Goal: Task Accomplishment & Management: Complete application form

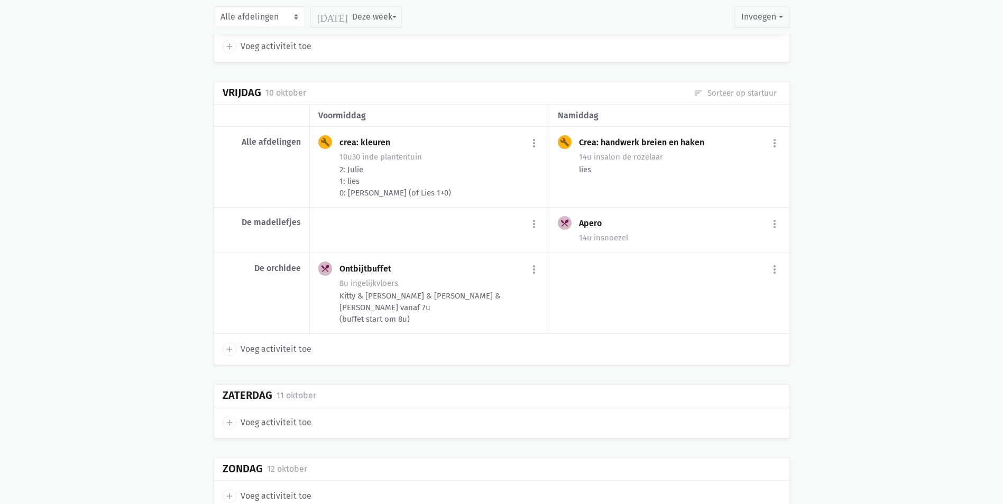
scroll to position [3251, 0]
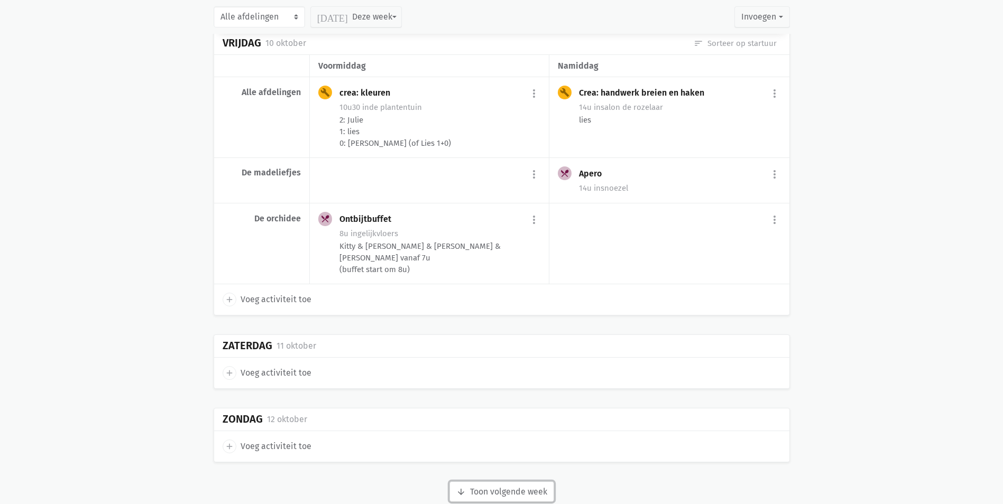
click at [492, 482] on button "arrow_downward Week wordt geladen Toon volgende week" at bounding box center [501, 492] width 105 height 21
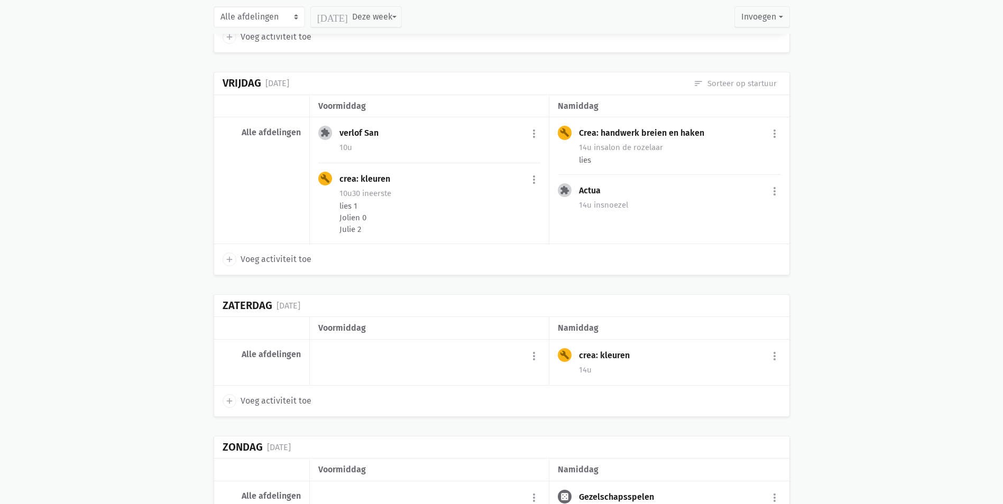
scroll to position [5084, 0]
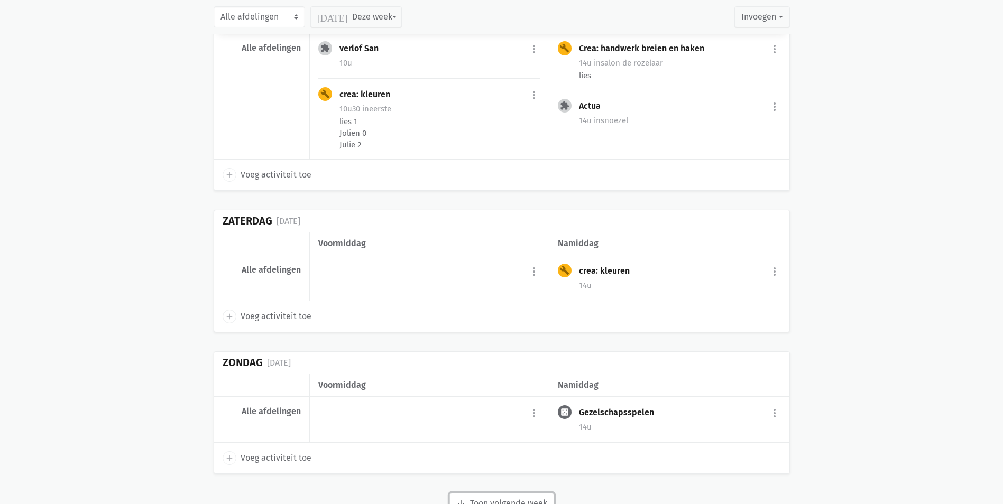
click at [485, 493] on button "arrow_downward Week wordt geladen Toon volgende week" at bounding box center [501, 503] width 105 height 21
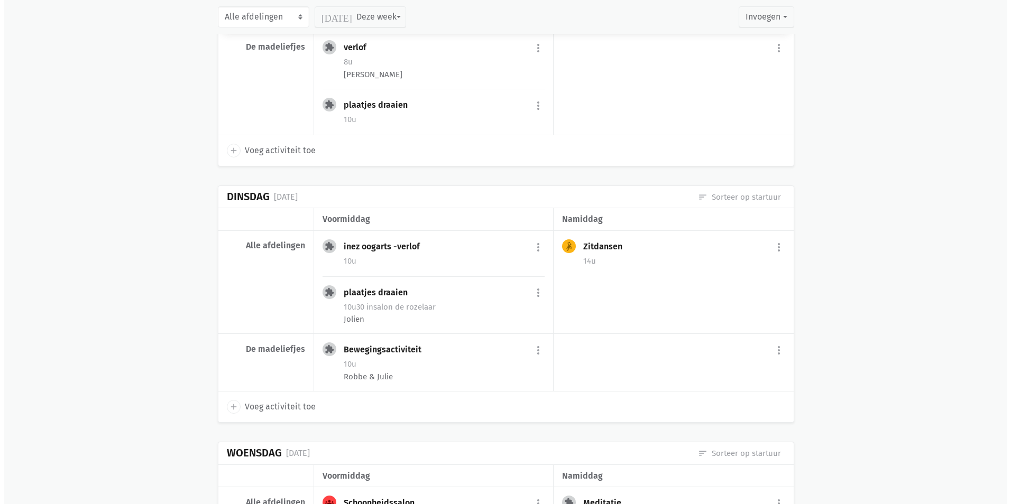
scroll to position [3974, 0]
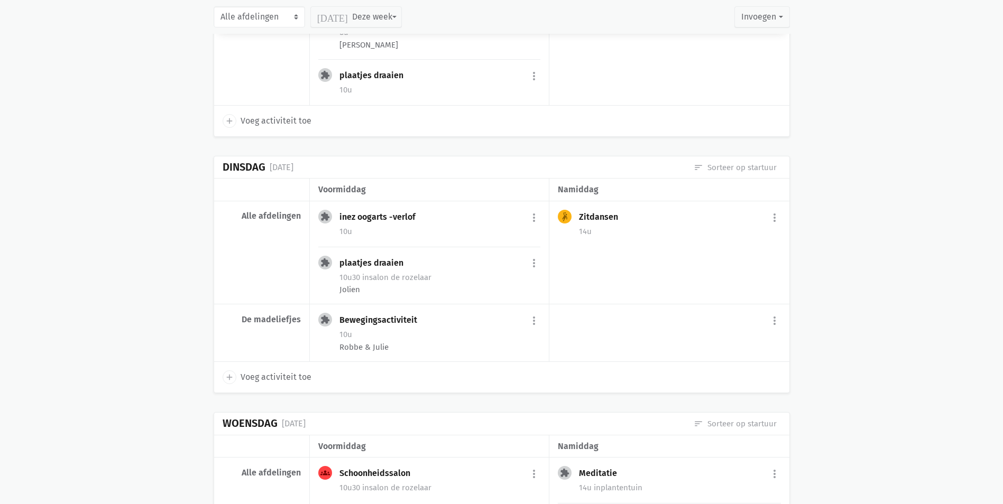
click at [278, 371] on span "Voeg activiteit toe" at bounding box center [276, 378] width 71 height 14
select select "14:00"
select select "15:00"
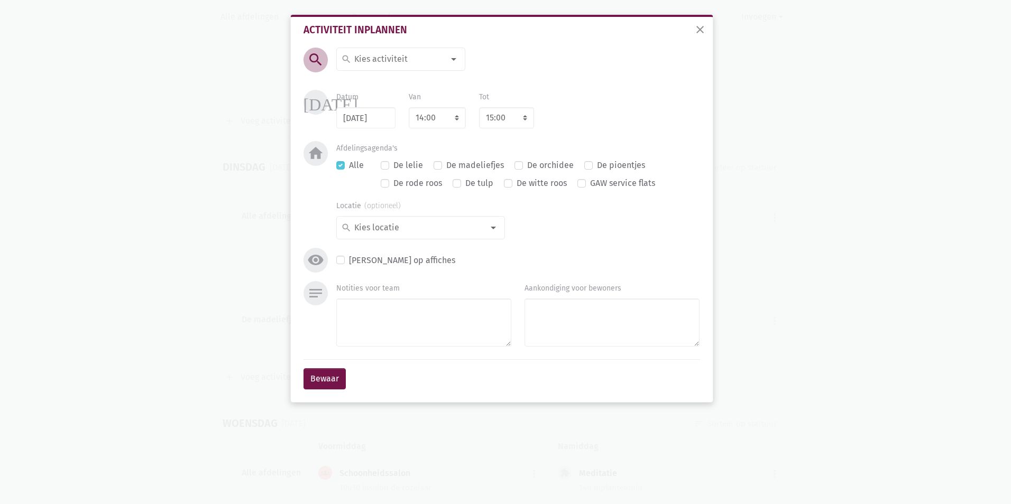
click at [407, 54] on input at bounding box center [398, 59] width 91 height 14
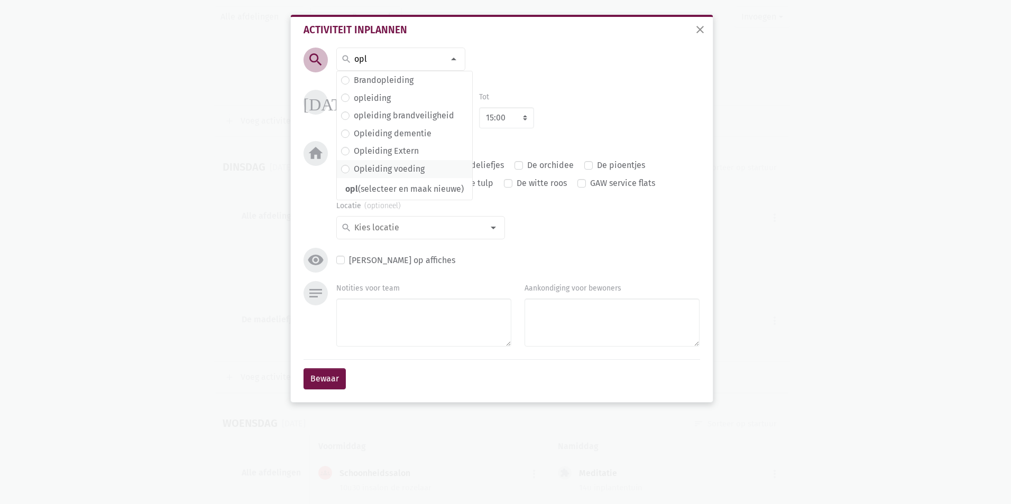
type input "opl"
click at [398, 166] on label "Opleiding voeding" at bounding box center [389, 169] width 71 height 14
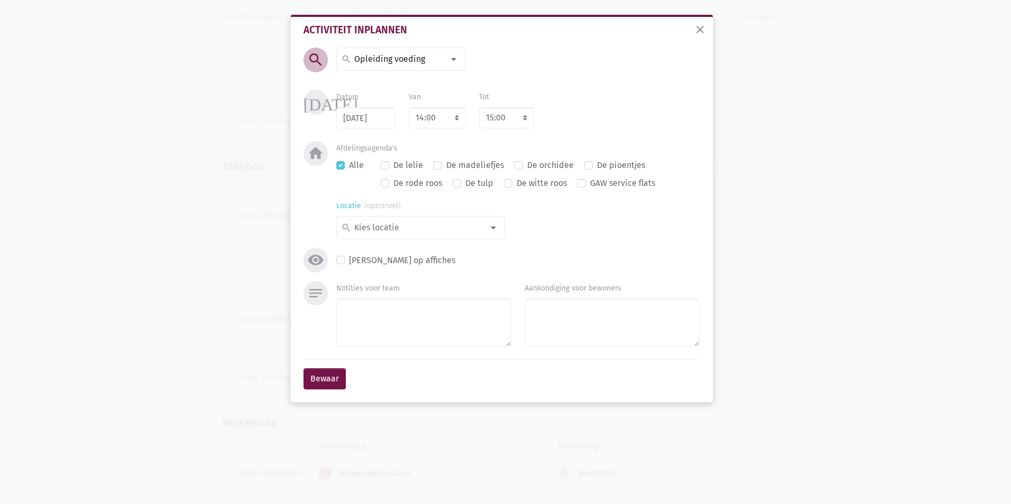
click at [404, 226] on input at bounding box center [418, 228] width 131 height 14
type input "ge"
click at [373, 283] on label "gelijkvloers" at bounding box center [376, 285] width 44 height 14
click at [354, 327] on textarea "Notities voor team" at bounding box center [423, 323] width 175 height 48
type textarea "Kitty"
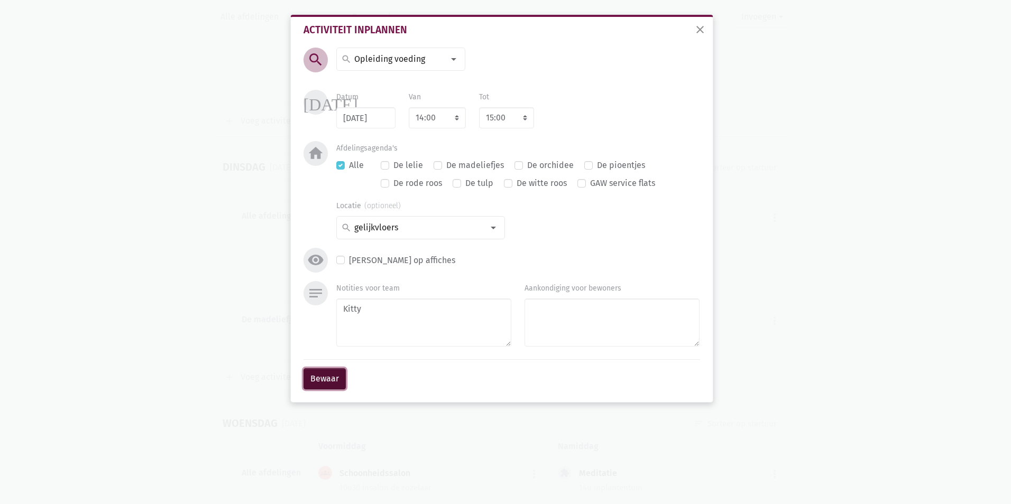
click at [335, 377] on button "Bewaar" at bounding box center [324, 378] width 42 height 21
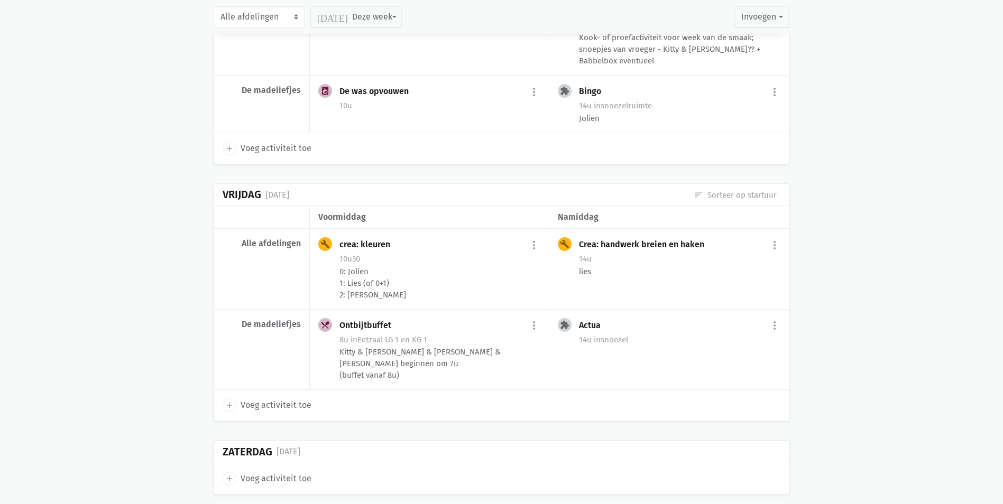
scroll to position [6634, 0]
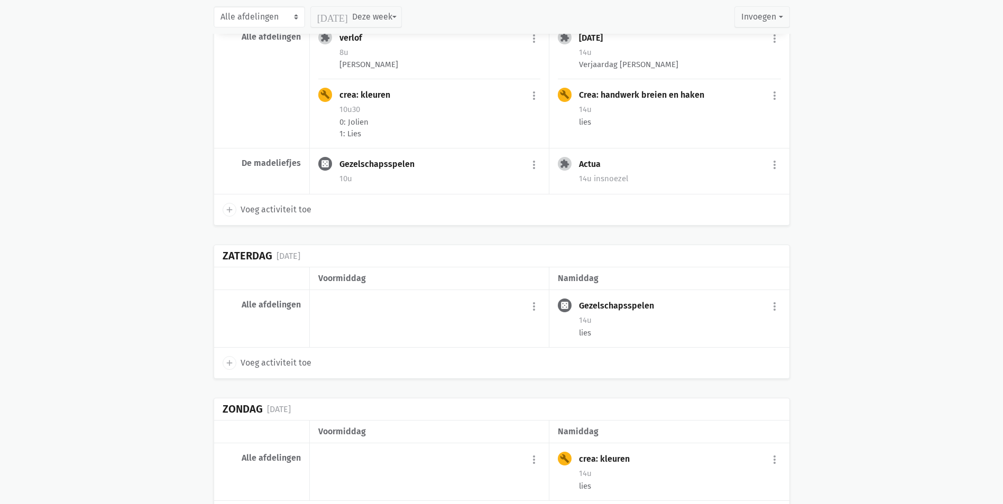
scroll to position [8398, 0]
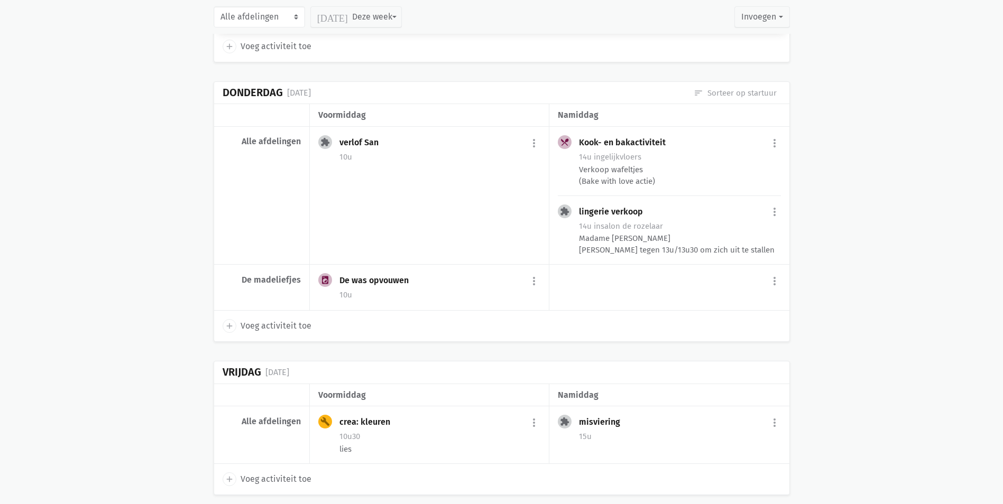
scroll to position [9707, 0]
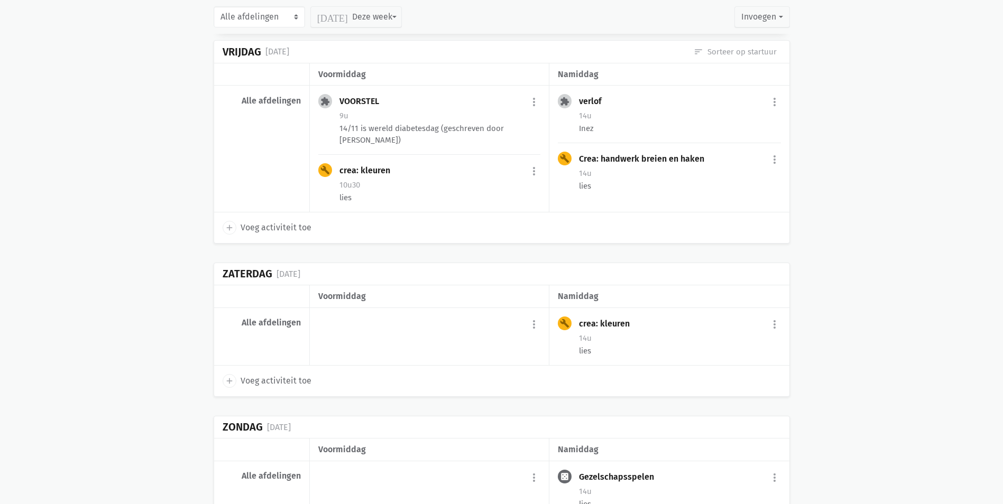
scroll to position [10909, 0]
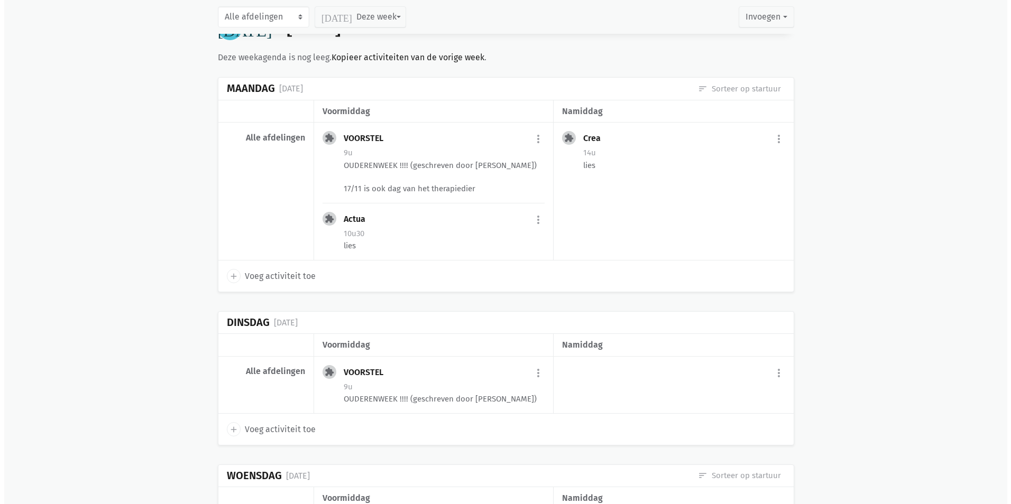
scroll to position [11438, 0]
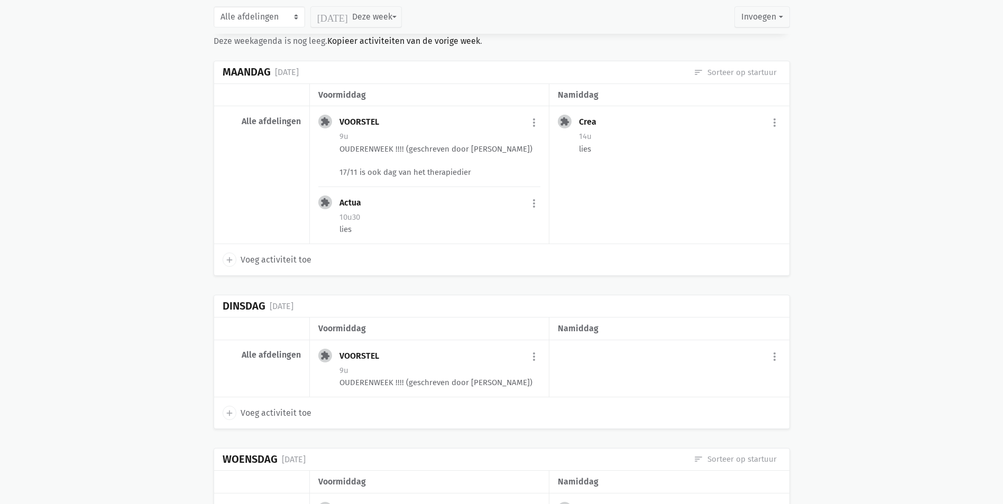
click at [260, 407] on span "Voeg activiteit toe" at bounding box center [276, 414] width 71 height 14
select select "14:00"
select select "15:00"
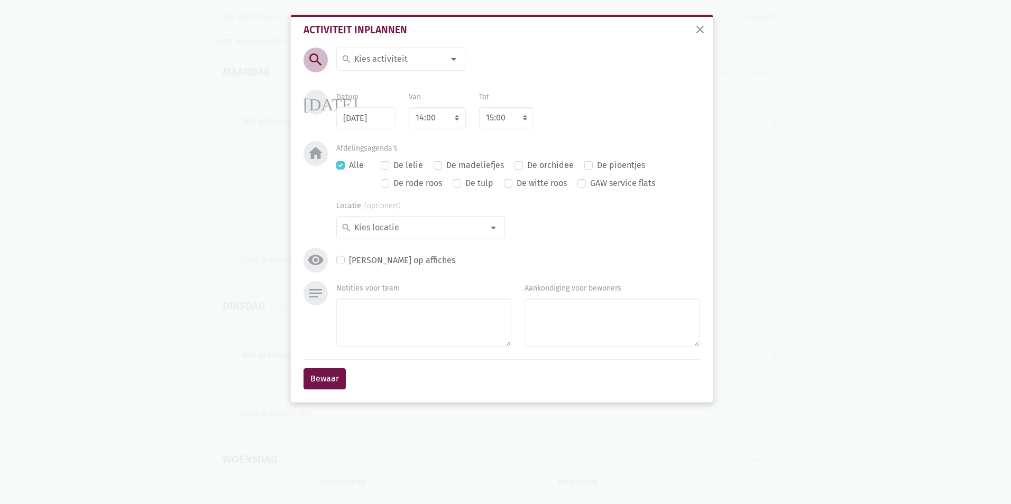
click at [393, 60] on input at bounding box center [398, 59] width 91 height 14
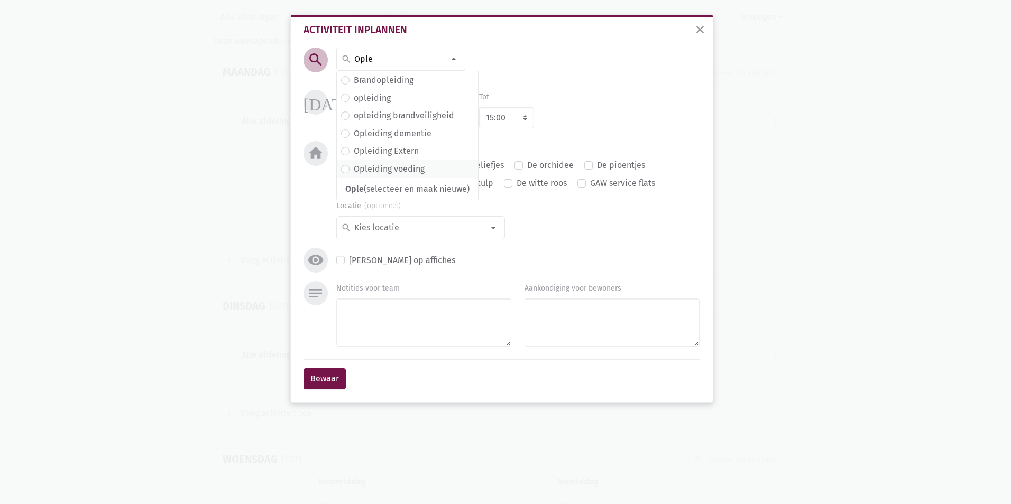
type input "Ople"
click at [383, 168] on label "Opleiding voeding" at bounding box center [389, 169] width 71 height 14
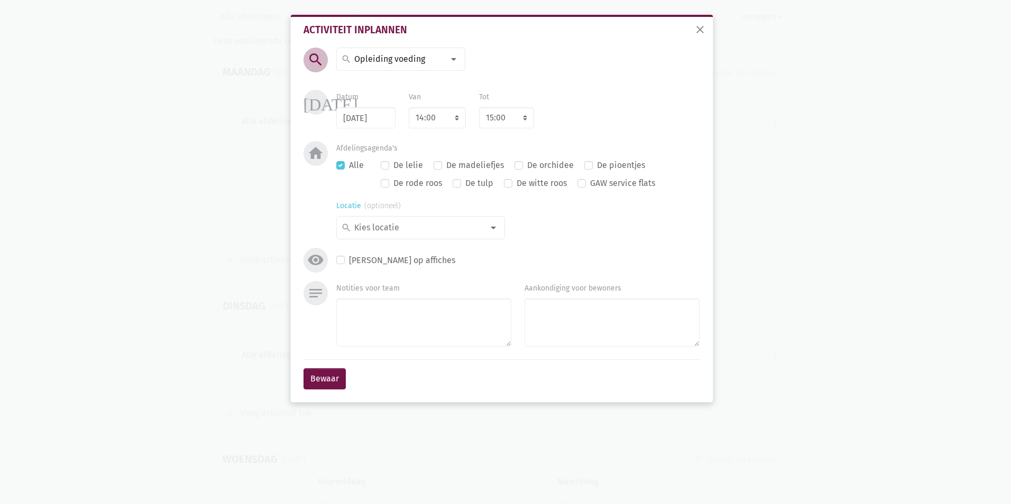
click at [390, 226] on input at bounding box center [418, 228] width 131 height 14
type input "Ge"
click at [388, 285] on label "gelijkvloers" at bounding box center [376, 285] width 44 height 14
click at [381, 314] on textarea "Notities voor team" at bounding box center [423, 323] width 175 height 48
type textarea "Kitty"
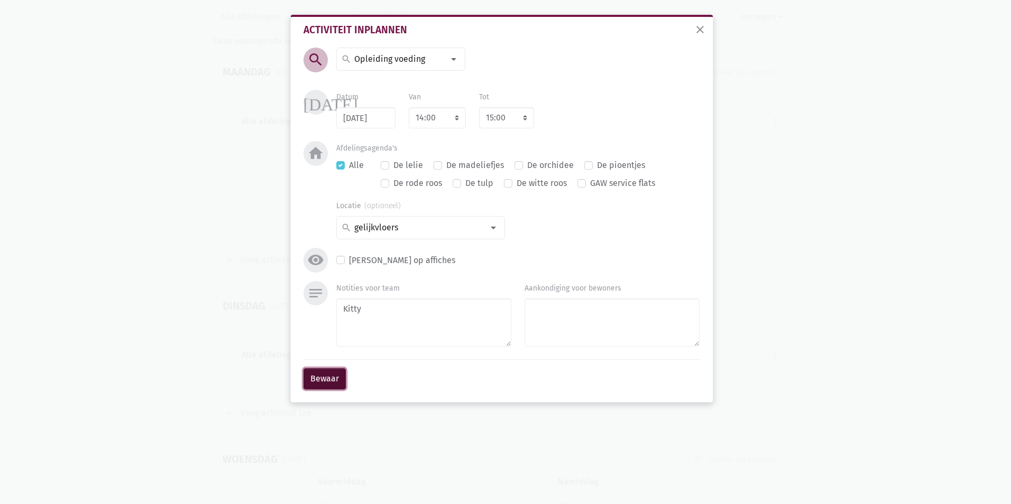
click at [338, 373] on button "Bewaar" at bounding box center [324, 378] width 42 height 21
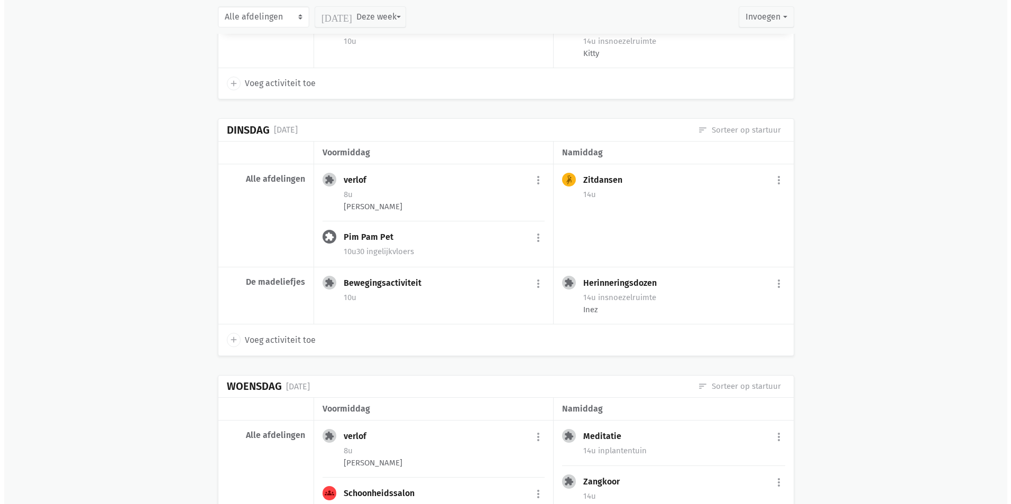
scroll to position [7382, 0]
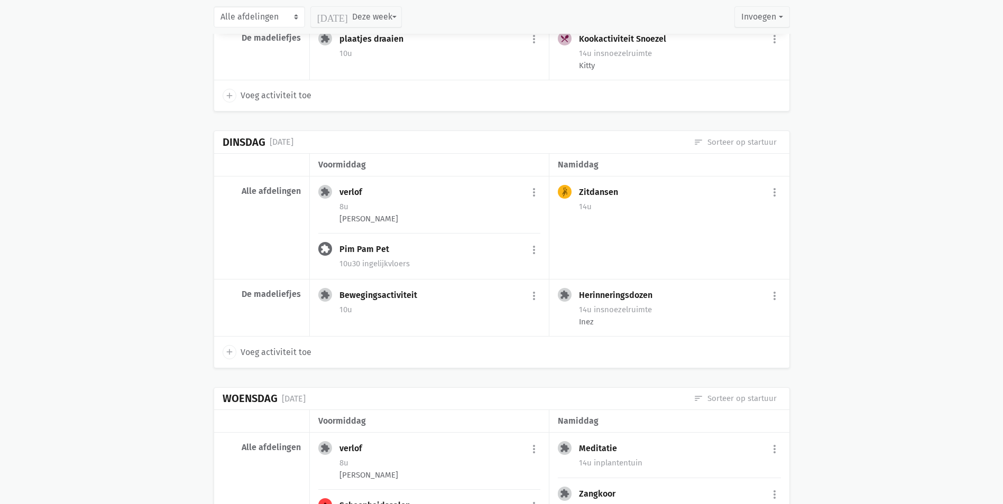
click at [274, 346] on span "Voeg activiteit toe" at bounding box center [276, 353] width 71 height 14
select select "14:00"
select select "15:00"
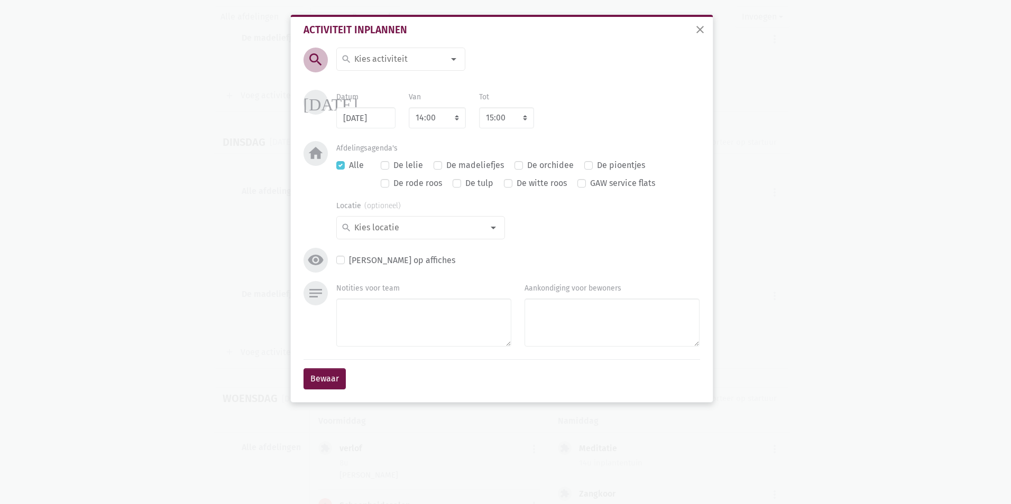
click at [392, 59] on input at bounding box center [398, 59] width 91 height 14
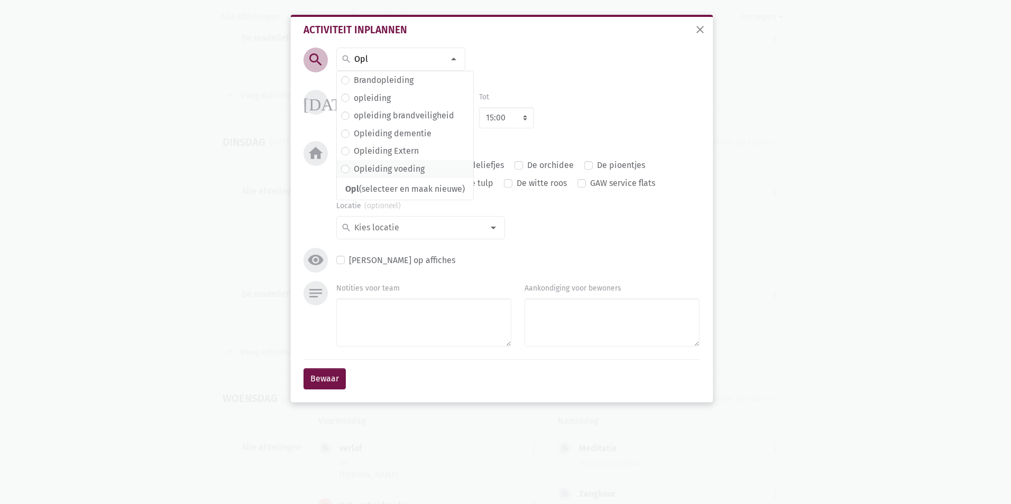
type input "Opl"
click at [388, 174] on label "Opleiding voeding" at bounding box center [389, 169] width 71 height 14
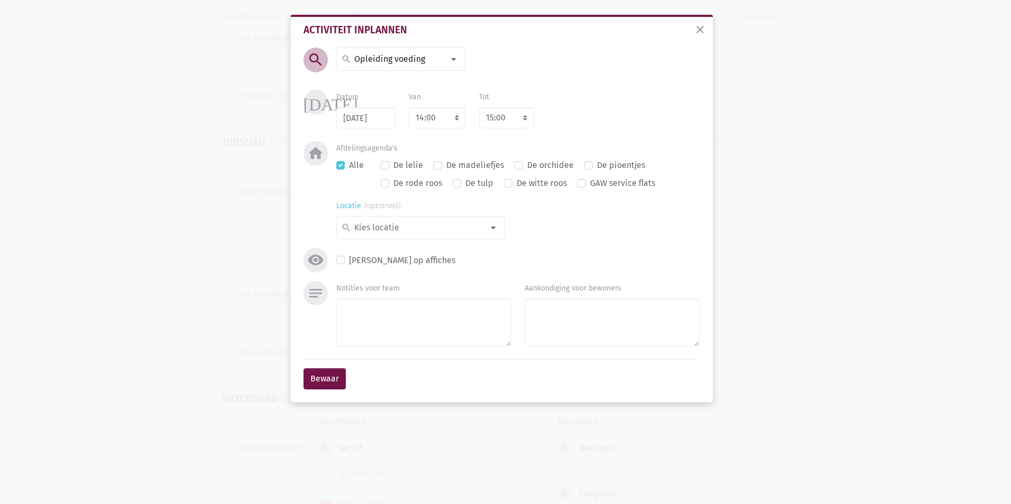
click at [382, 227] on input at bounding box center [418, 228] width 131 height 14
type input "Ge"
click at [404, 280] on span "gelijkvloers" at bounding box center [420, 285] width 159 height 14
click at [393, 326] on textarea "Notities voor team" at bounding box center [423, 323] width 175 height 48
type textarea "Kitty"
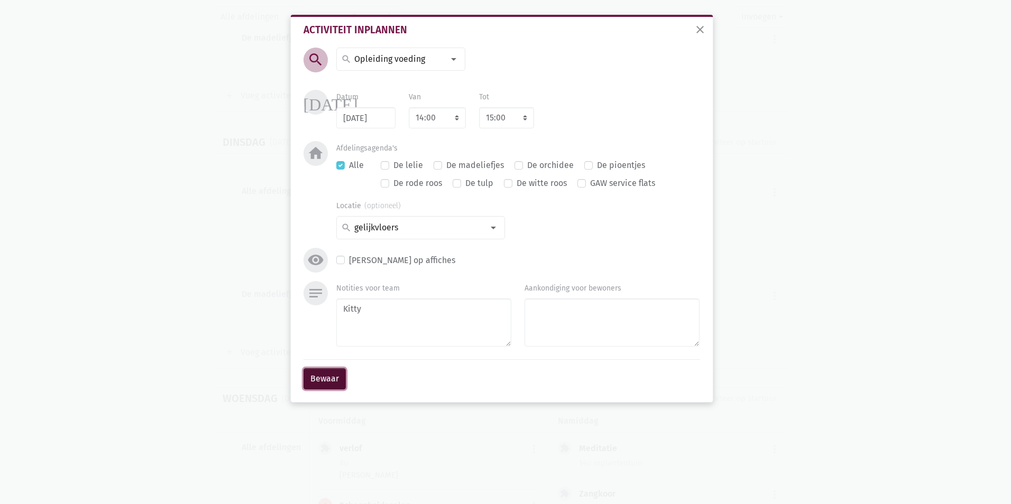
click at [316, 377] on button "Bewaar" at bounding box center [324, 378] width 42 height 21
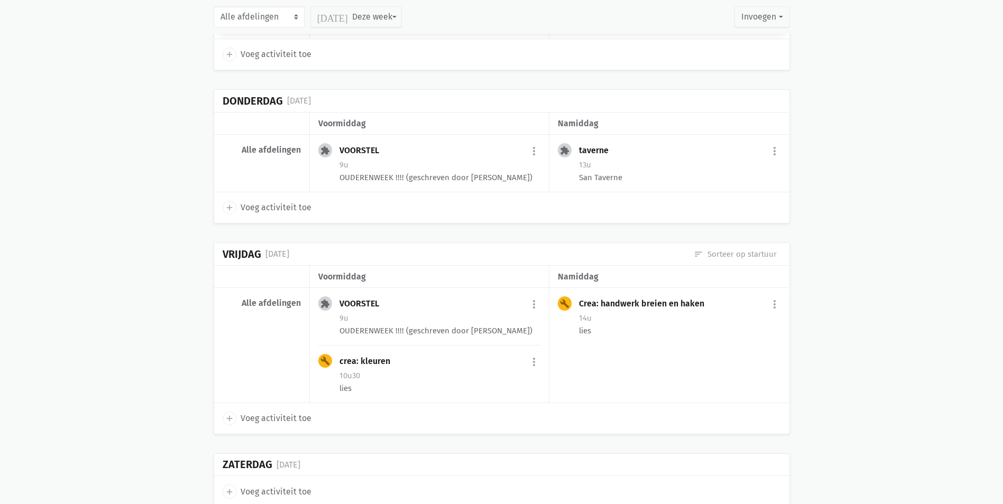
scroll to position [12080, 0]
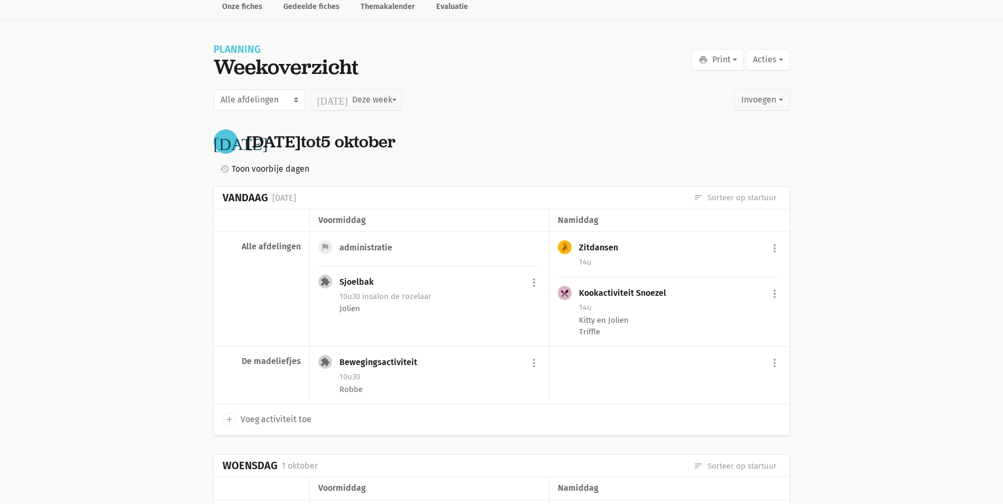
scroll to position [53, 0]
click at [355, 232] on div "flag administratie extension Sjoelbak more_vert edit Bewerk summarize today del…" at bounding box center [429, 289] width 239 height 115
click at [364, 250] on div "administratie" at bounding box center [369, 247] width 61 height 11
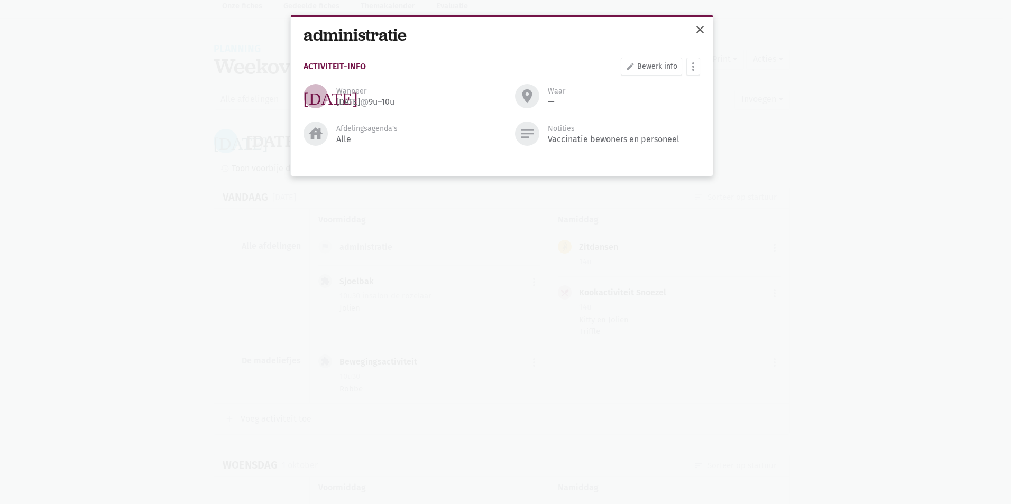
click at [696, 32] on span "close" at bounding box center [700, 29] width 13 height 13
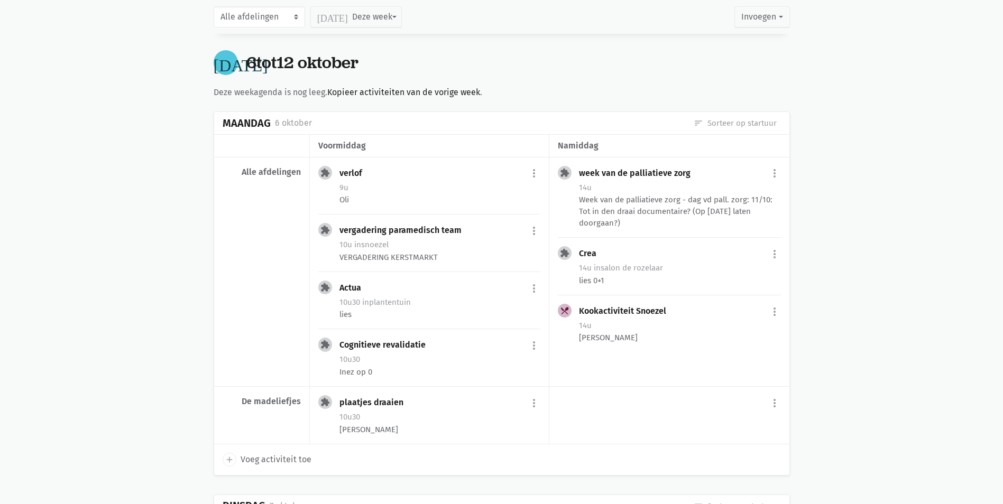
scroll to position [1850, 0]
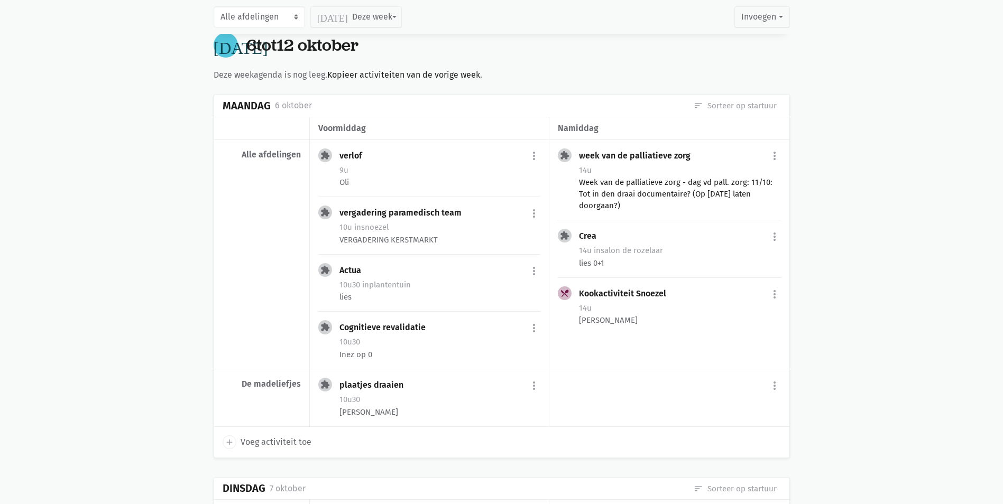
click at [692, 180] on div "Week van de palliatieve zorg - dag vd pall. zorg: 11/10: Tot in den draai docum…" at bounding box center [679, 194] width 201 height 35
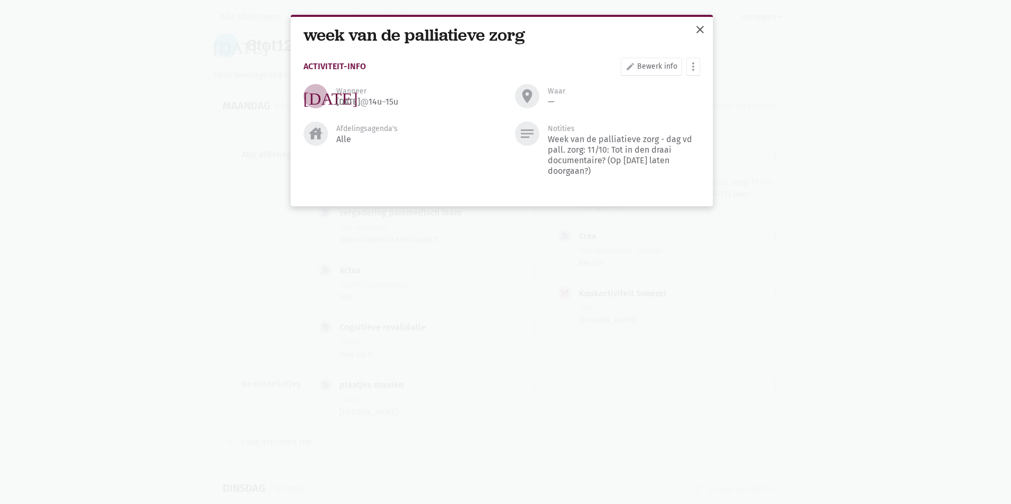
click at [696, 33] on span "close" at bounding box center [700, 29] width 13 height 13
